Goal: Task Accomplishment & Management: Use online tool/utility

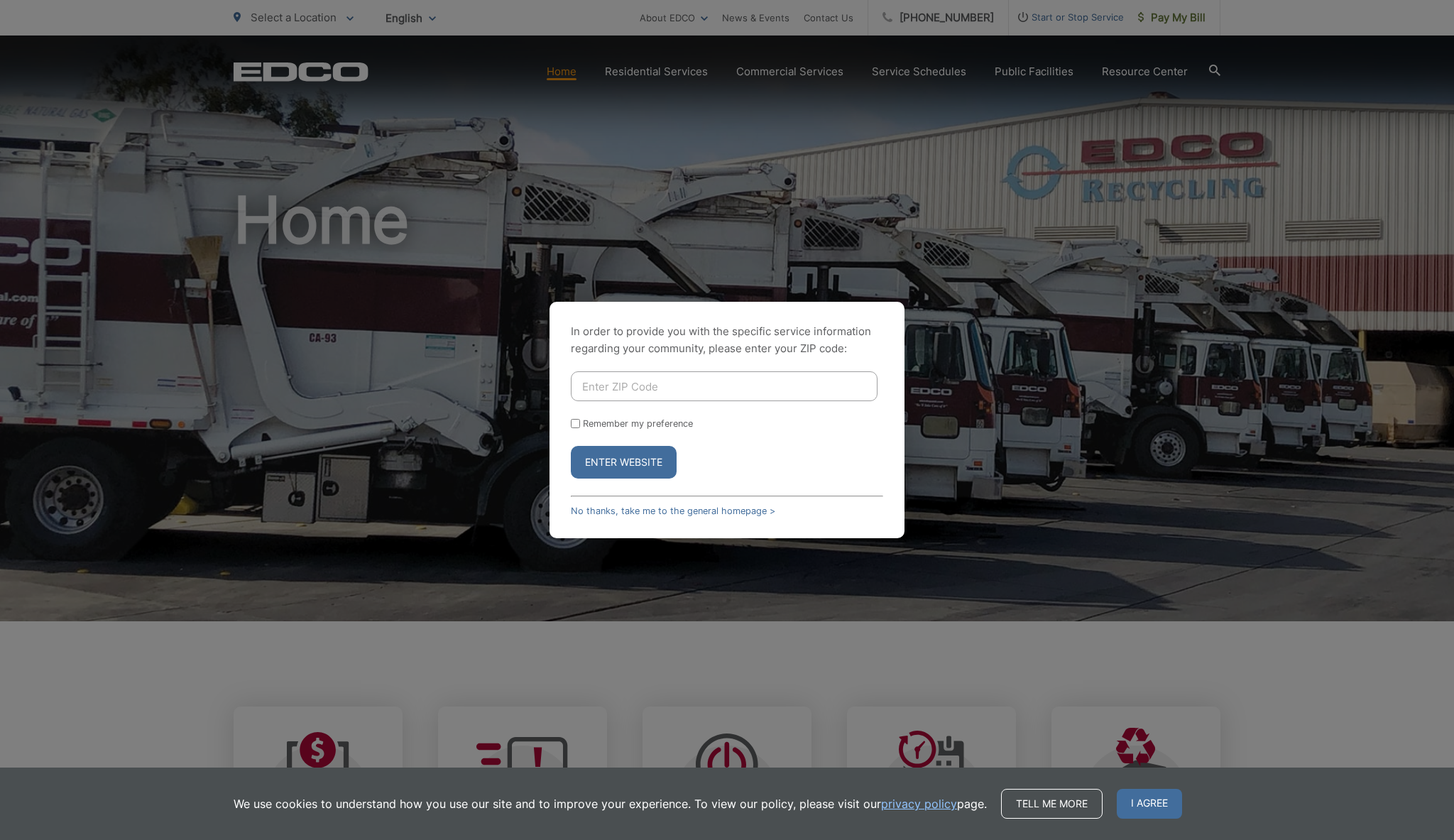
click at [632, 387] on input "Enter ZIP Code" at bounding box center [723, 386] width 306 height 30
type input "92117"
click at [610, 466] on button "Enter Website" at bounding box center [623, 462] width 106 height 33
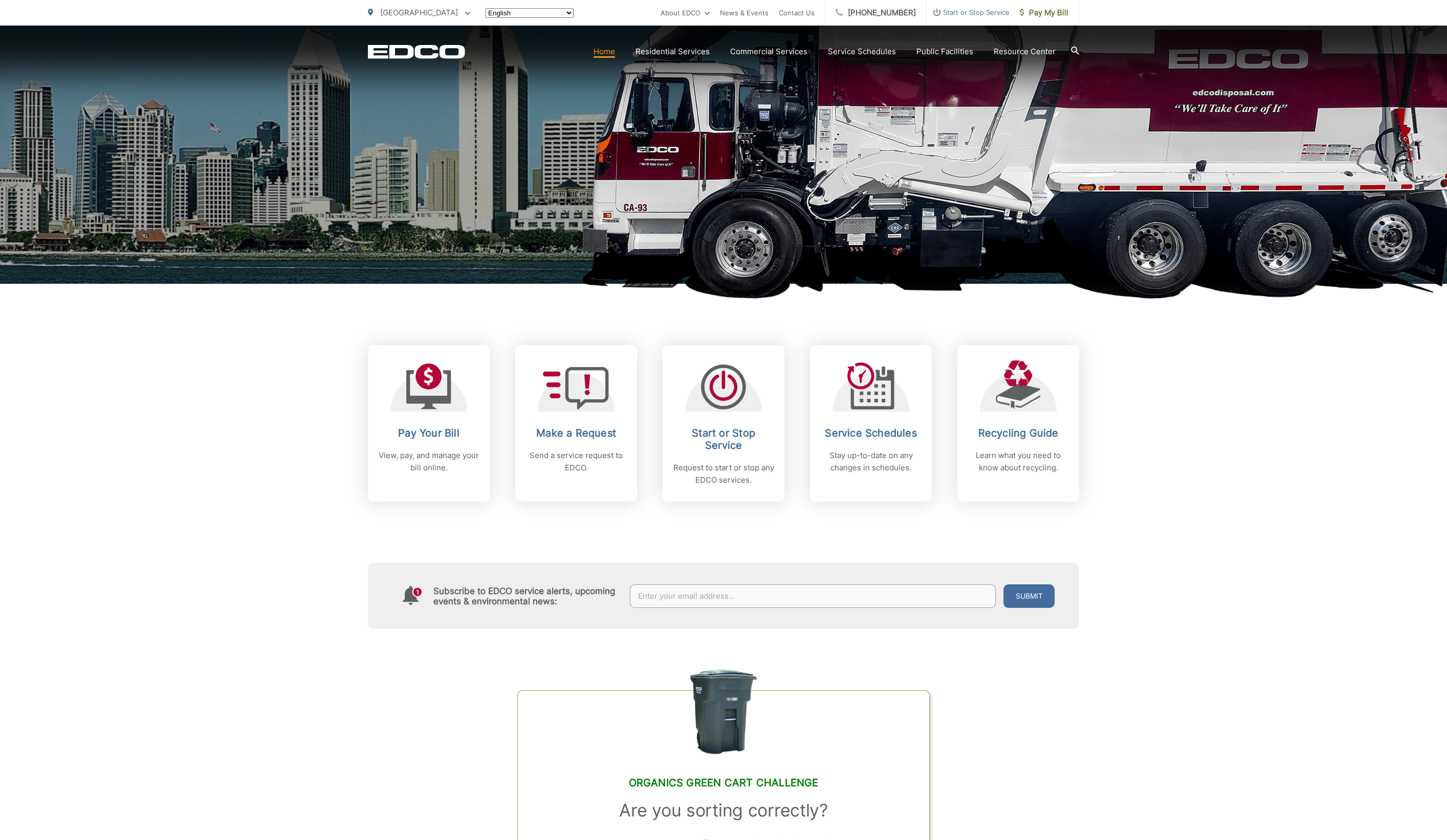
scroll to position [170, 0]
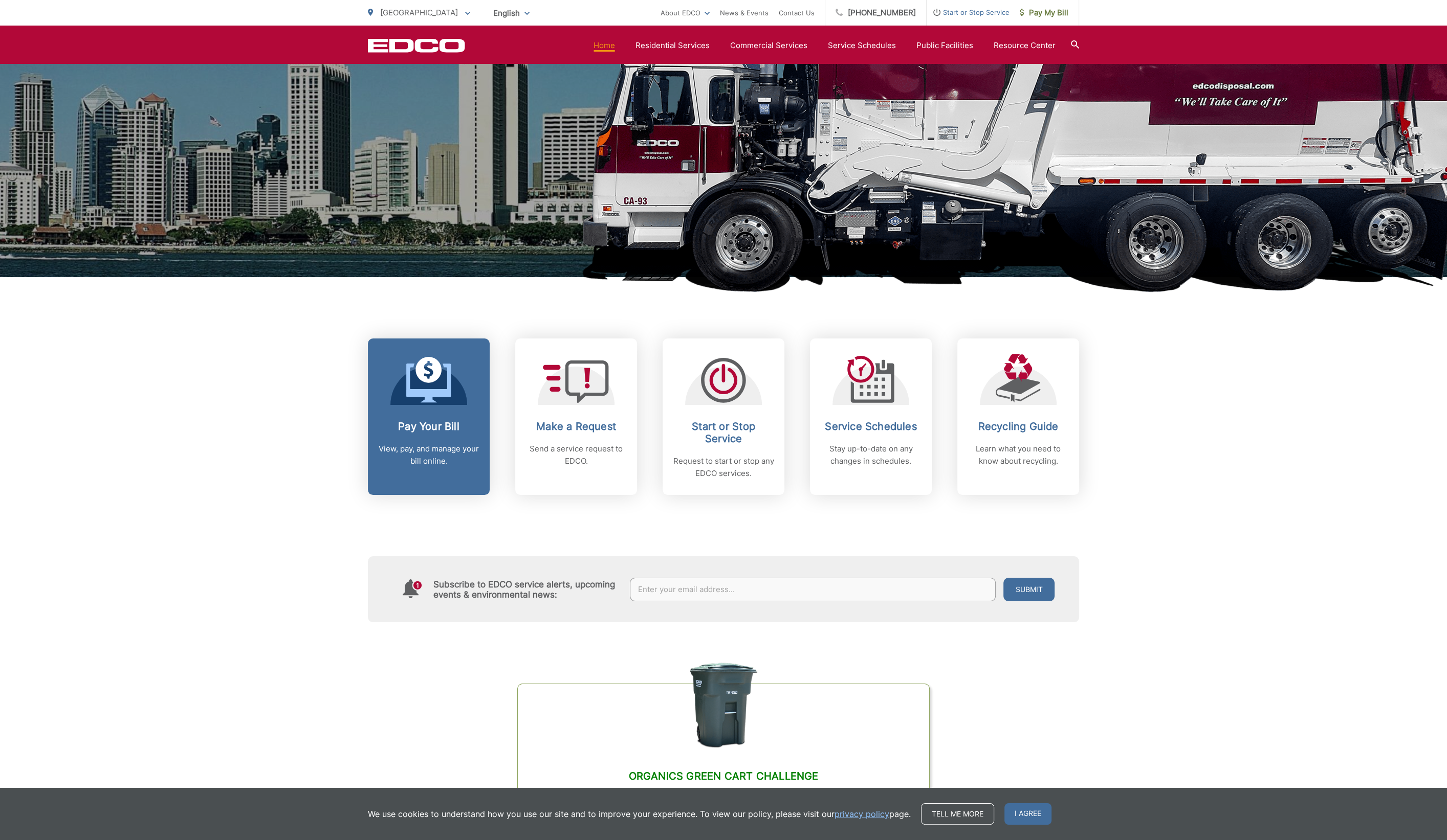
click at [387, 419] on link "Pay Your Bill View, pay, and manage your bill online." at bounding box center [429, 417] width 122 height 156
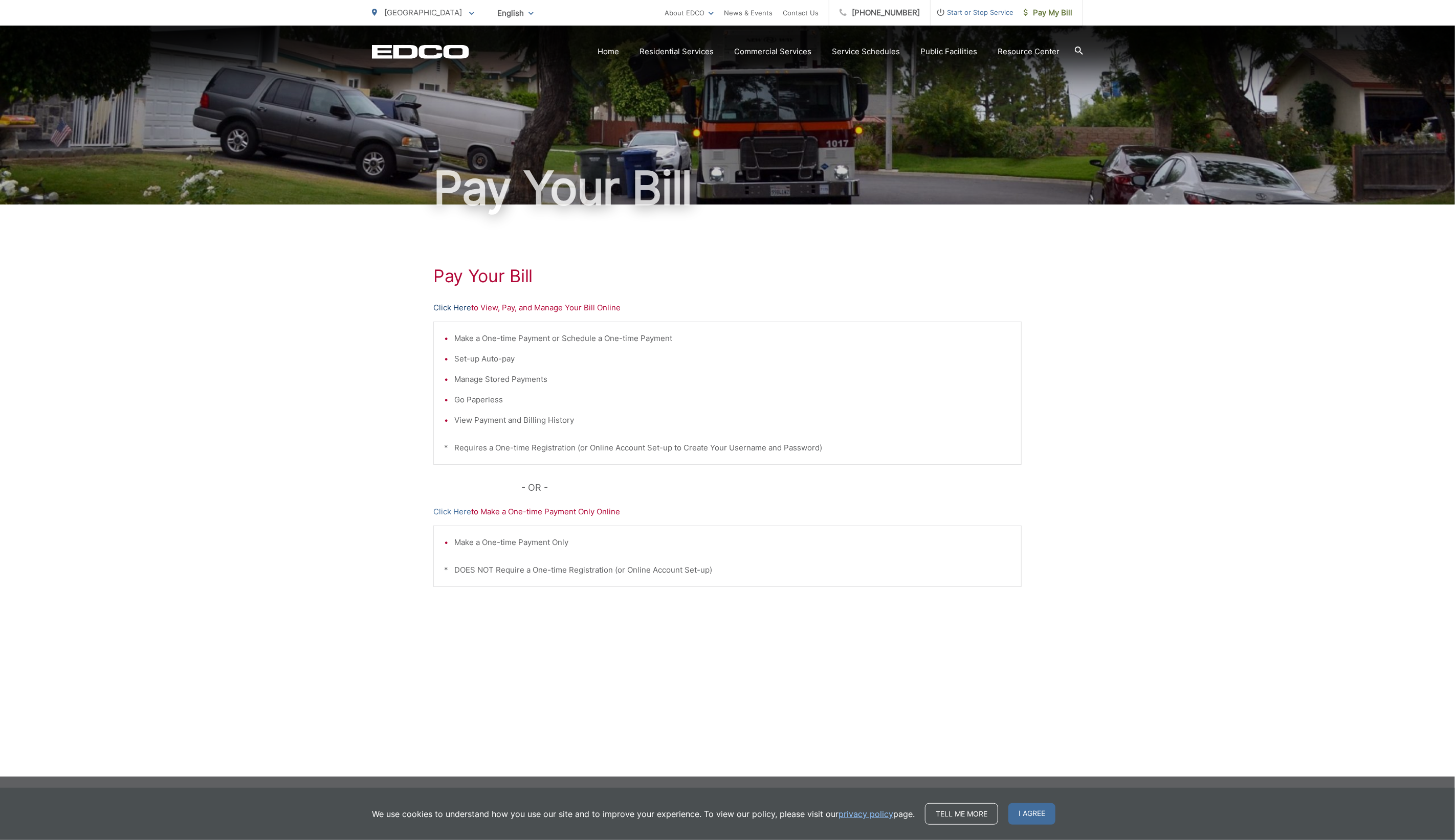
click at [447, 306] on link "Click Here" at bounding box center [452, 308] width 38 height 12
